Goal: Task Accomplishment & Management: Complete application form

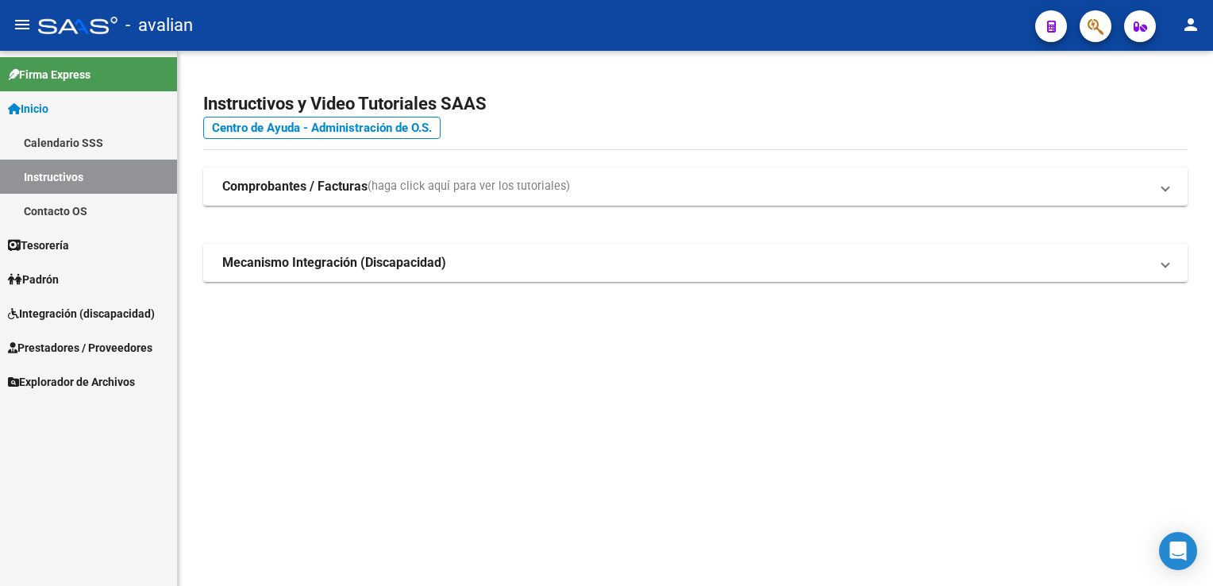
drag, startPoint x: 0, startPoint y: 0, endPoint x: 76, endPoint y: 314, distance: 322.7
click at [76, 314] on span "Integración (discapacidad)" at bounding box center [81, 313] width 147 height 17
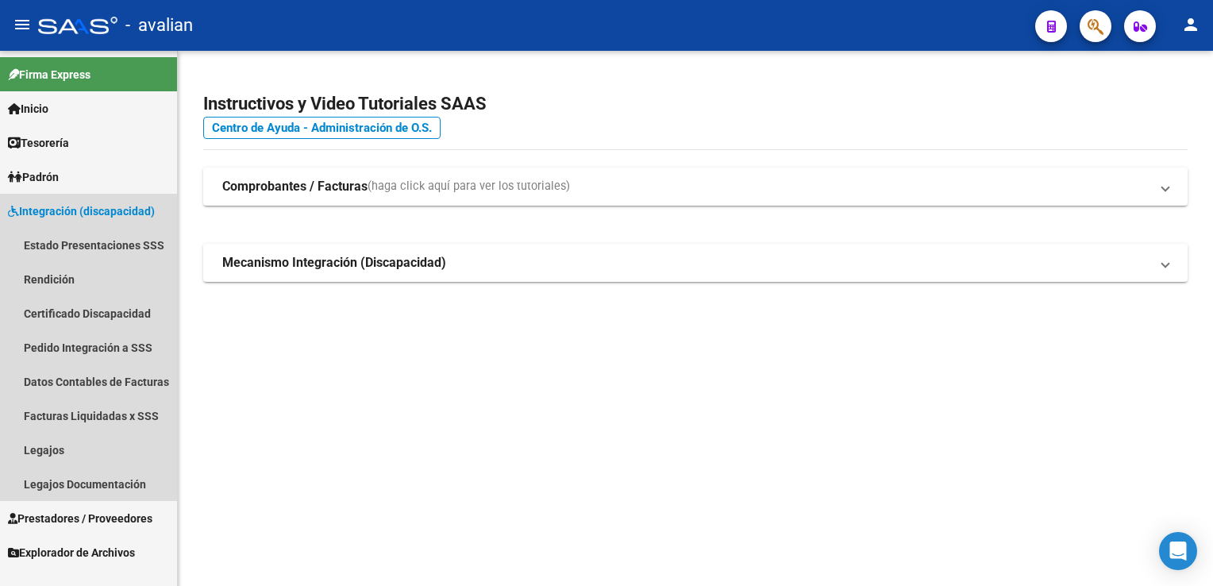
click at [92, 221] on link "Integración (discapacidad)" at bounding box center [88, 211] width 177 height 34
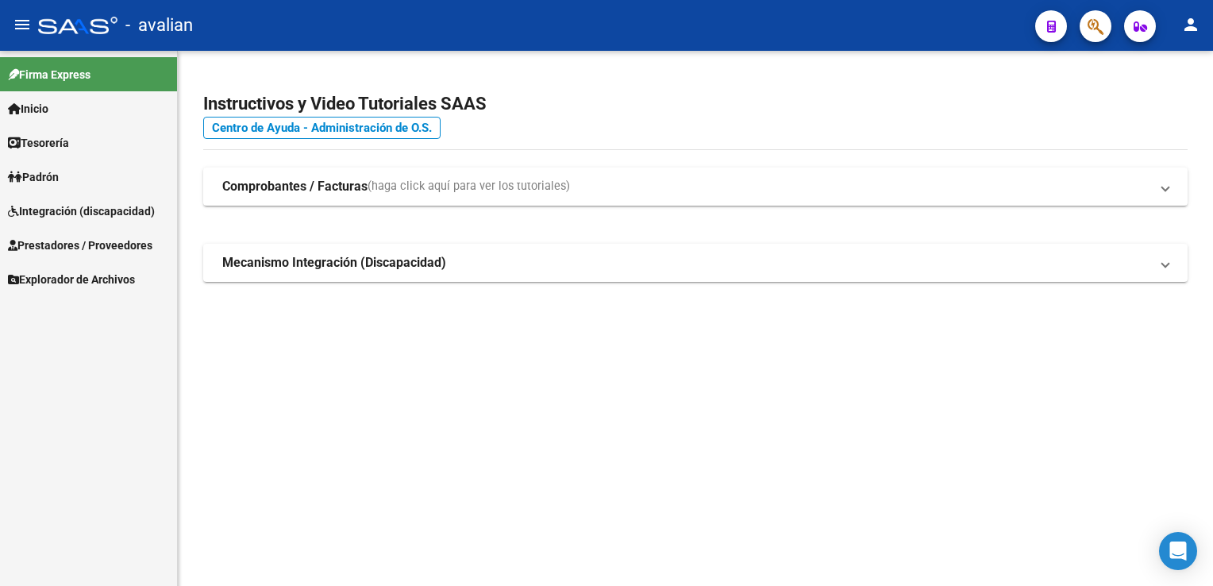
click at [119, 241] on span "Prestadores / Proveedores" at bounding box center [80, 245] width 145 height 17
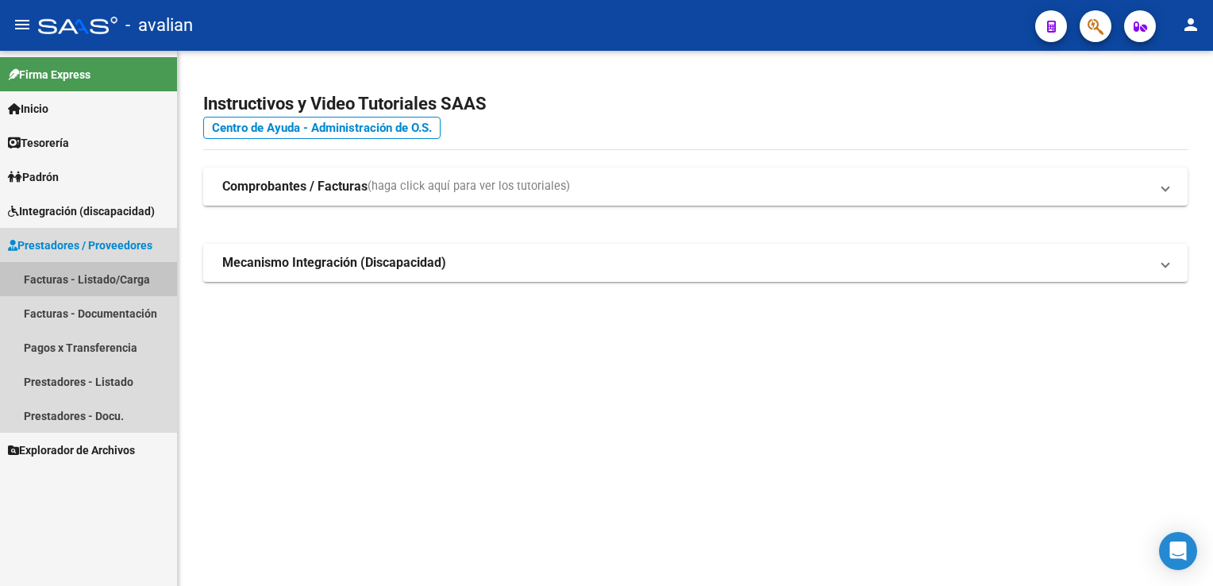
click at [92, 272] on link "Facturas - Listado/Carga" at bounding box center [88, 279] width 177 height 34
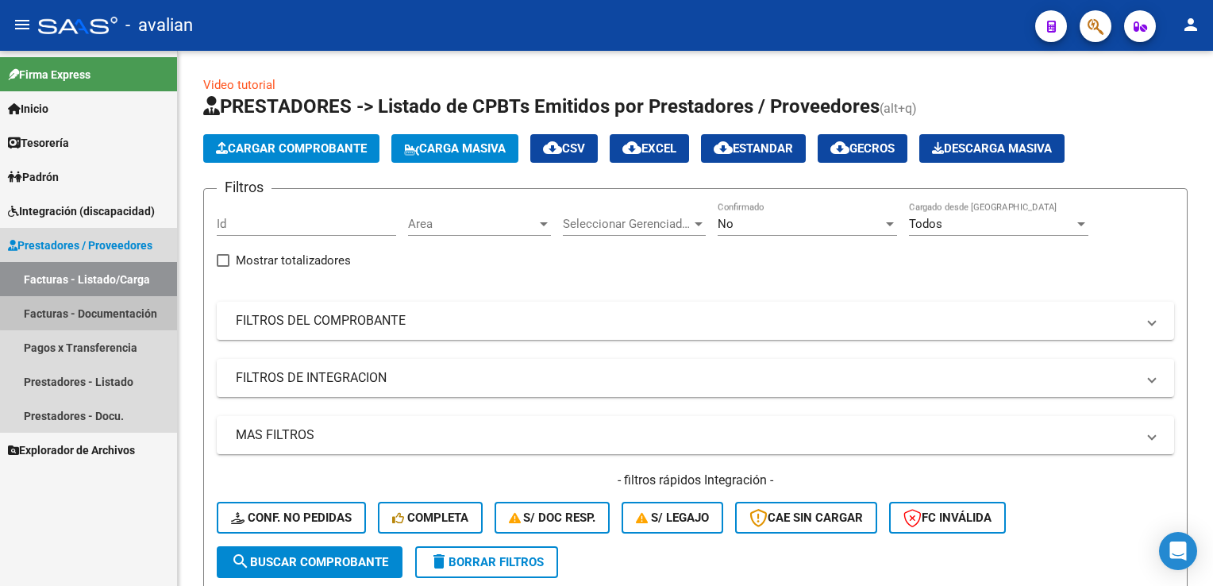
drag, startPoint x: 90, startPoint y: 313, endPoint x: 145, endPoint y: 283, distance: 62.9
click at [91, 314] on link "Facturas - Documentación" at bounding box center [88, 313] width 177 height 34
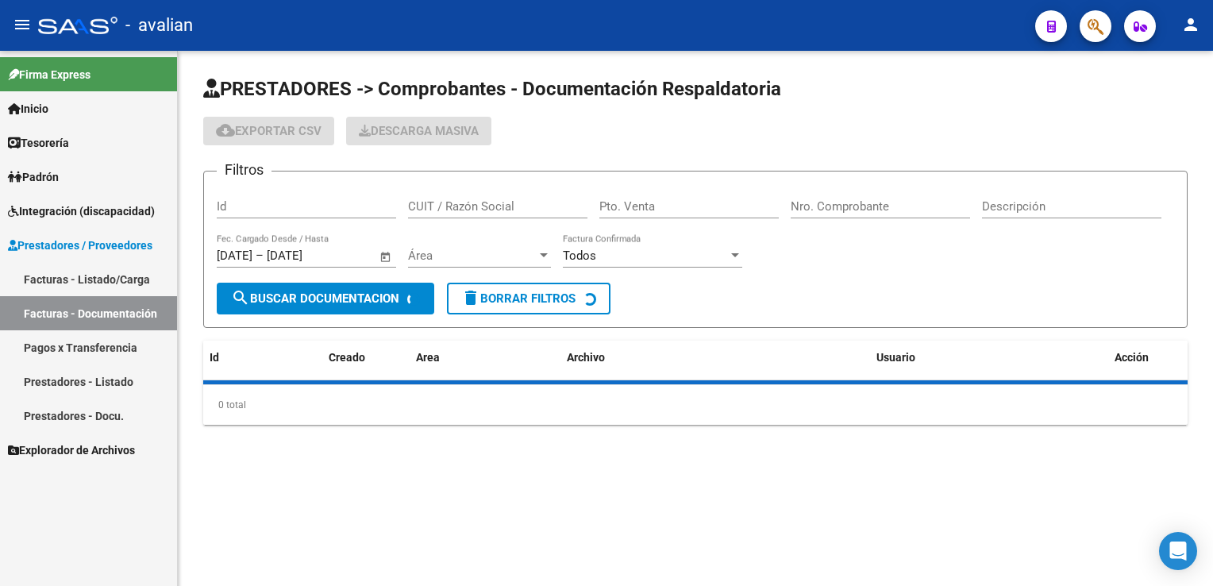
click at [267, 187] on form "Filtros Id CUIT / Razón Social Pto. Venta Nro. Comprobante Descripción [DATE] […" at bounding box center [695, 249] width 985 height 157
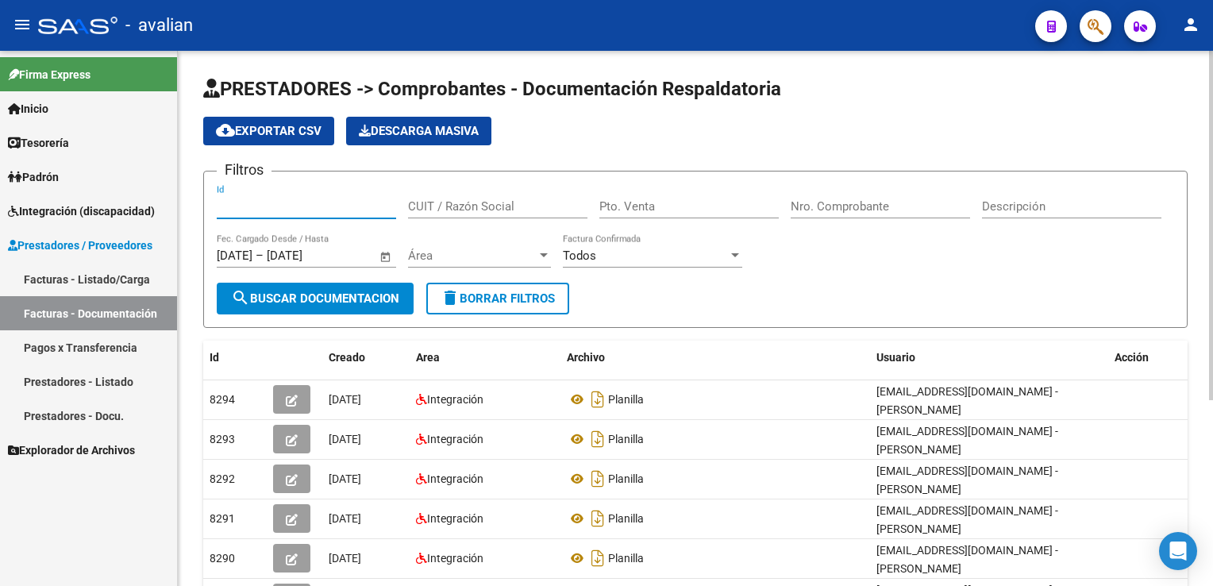
paste input "27383203487"
type input "27383203487"
drag, startPoint x: 339, startPoint y: 198, endPoint x: 159, endPoint y: 206, distance: 180.4
click at [159, 206] on mat-sidenav-container "Firma Express Inicio Calendario SSS Instructivos Contacto OS Tesorería Extracto…" at bounding box center [606, 318] width 1213 height 535
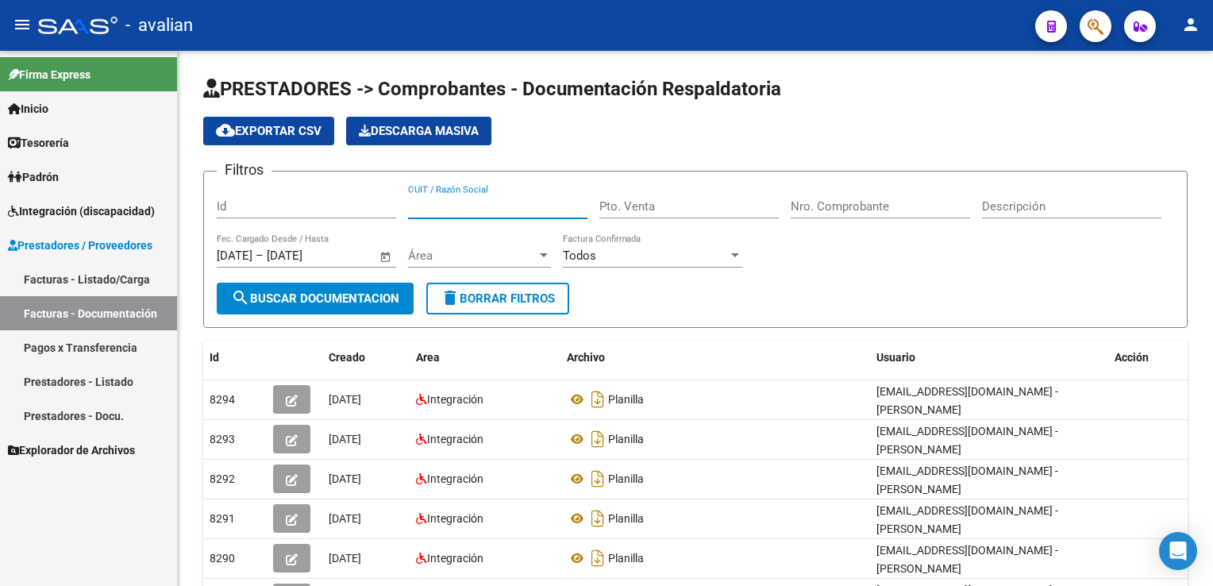
paste input "27383203487"
type input "27383203487"
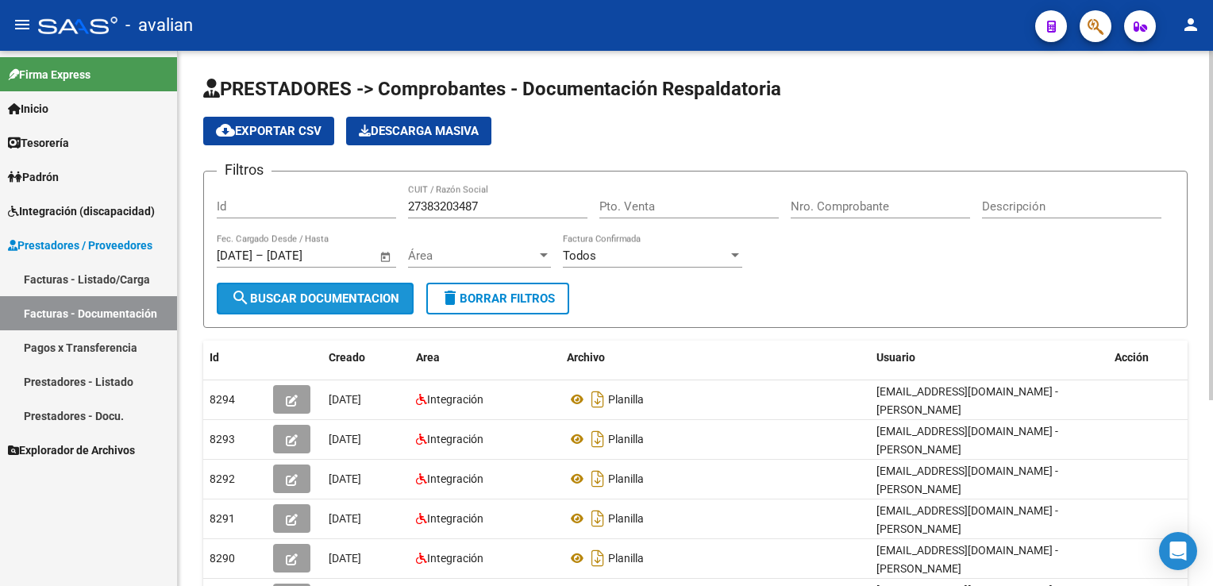
click at [356, 309] on button "search Buscar Documentacion" at bounding box center [315, 299] width 197 height 32
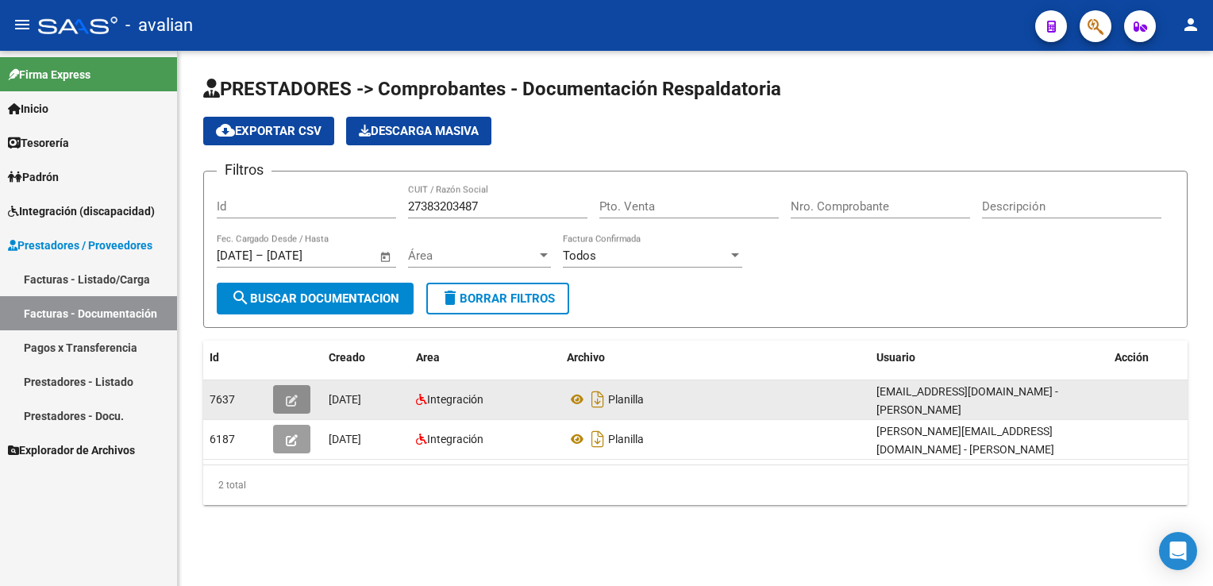
click at [302, 399] on button "button" at bounding box center [291, 399] width 37 height 29
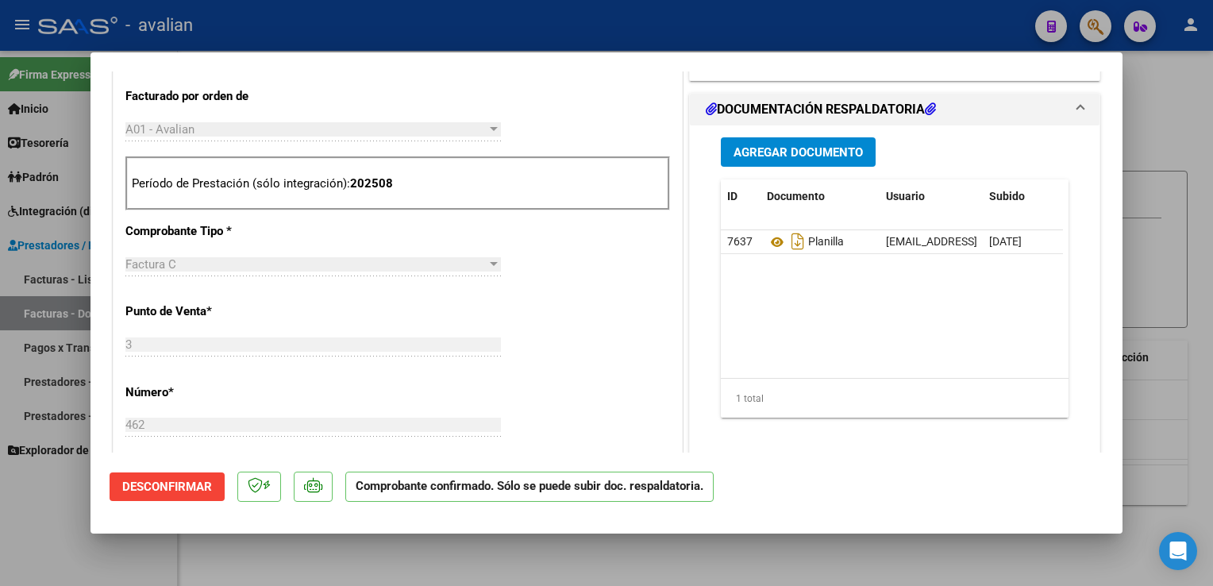
scroll to position [715, 0]
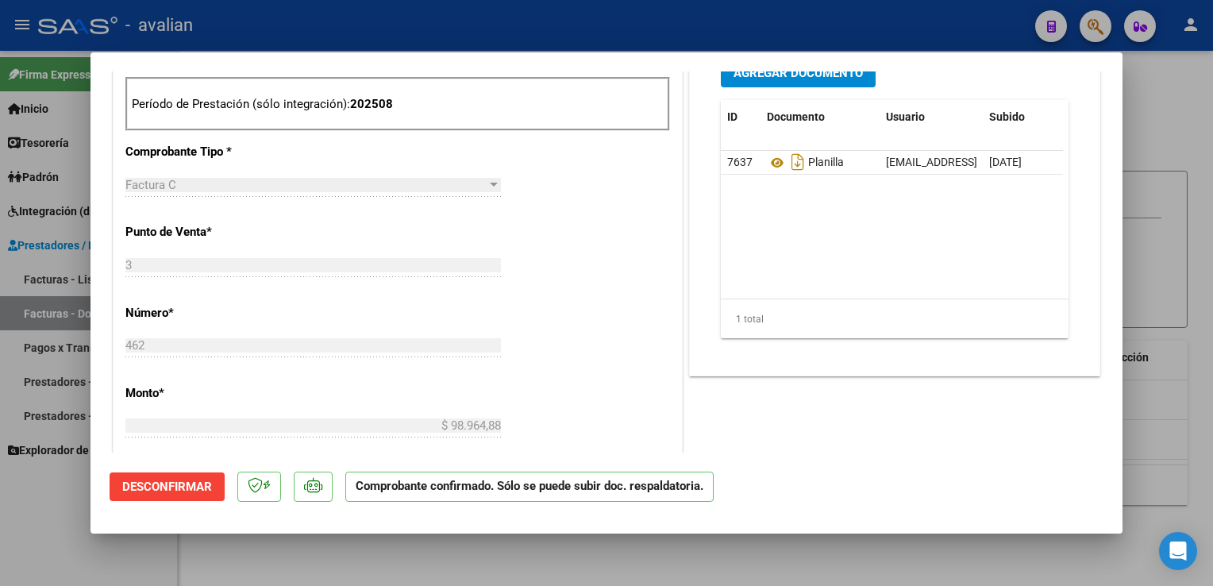
click at [217, 26] on div at bounding box center [606, 293] width 1213 height 586
type input "$ 0,00"
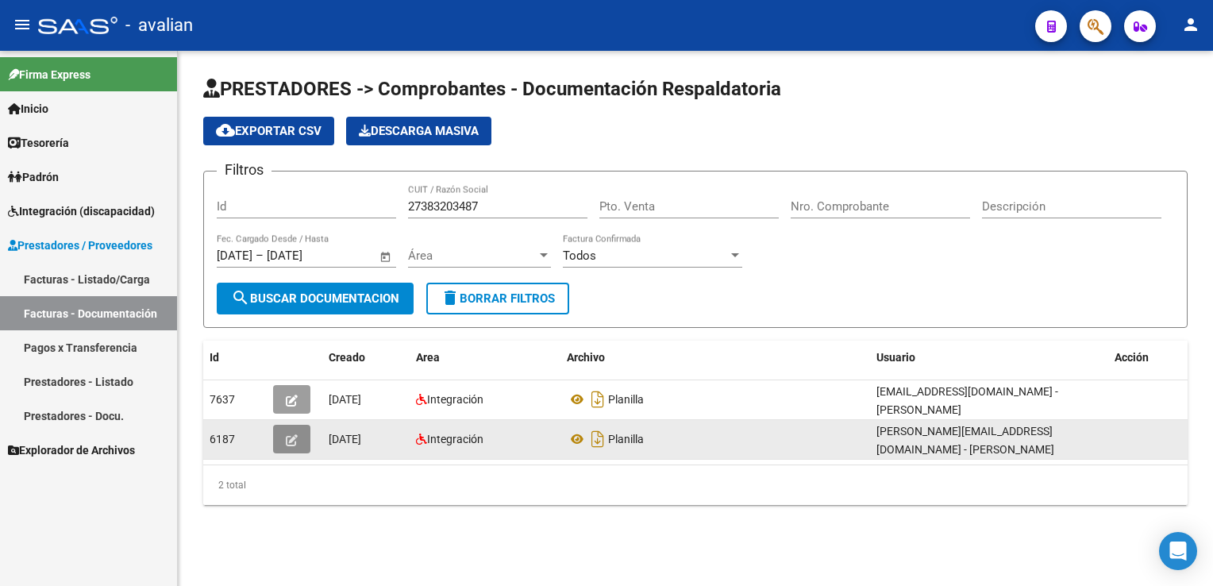
click at [293, 434] on icon "button" at bounding box center [292, 440] width 12 height 12
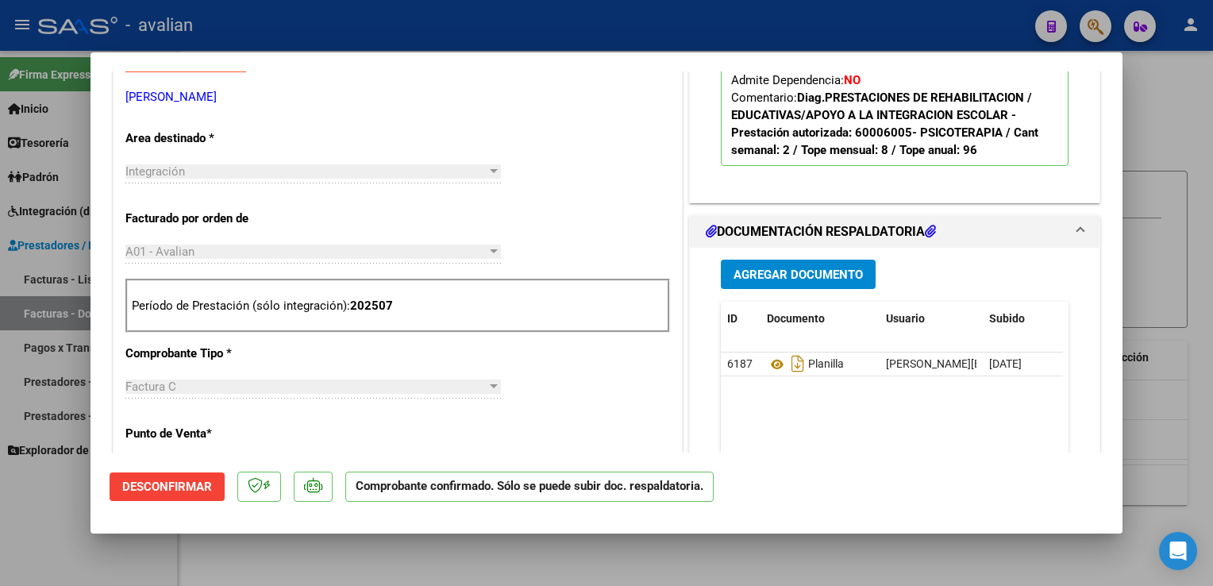
scroll to position [715, 0]
